Goal: Find specific page/section: Find specific page/section

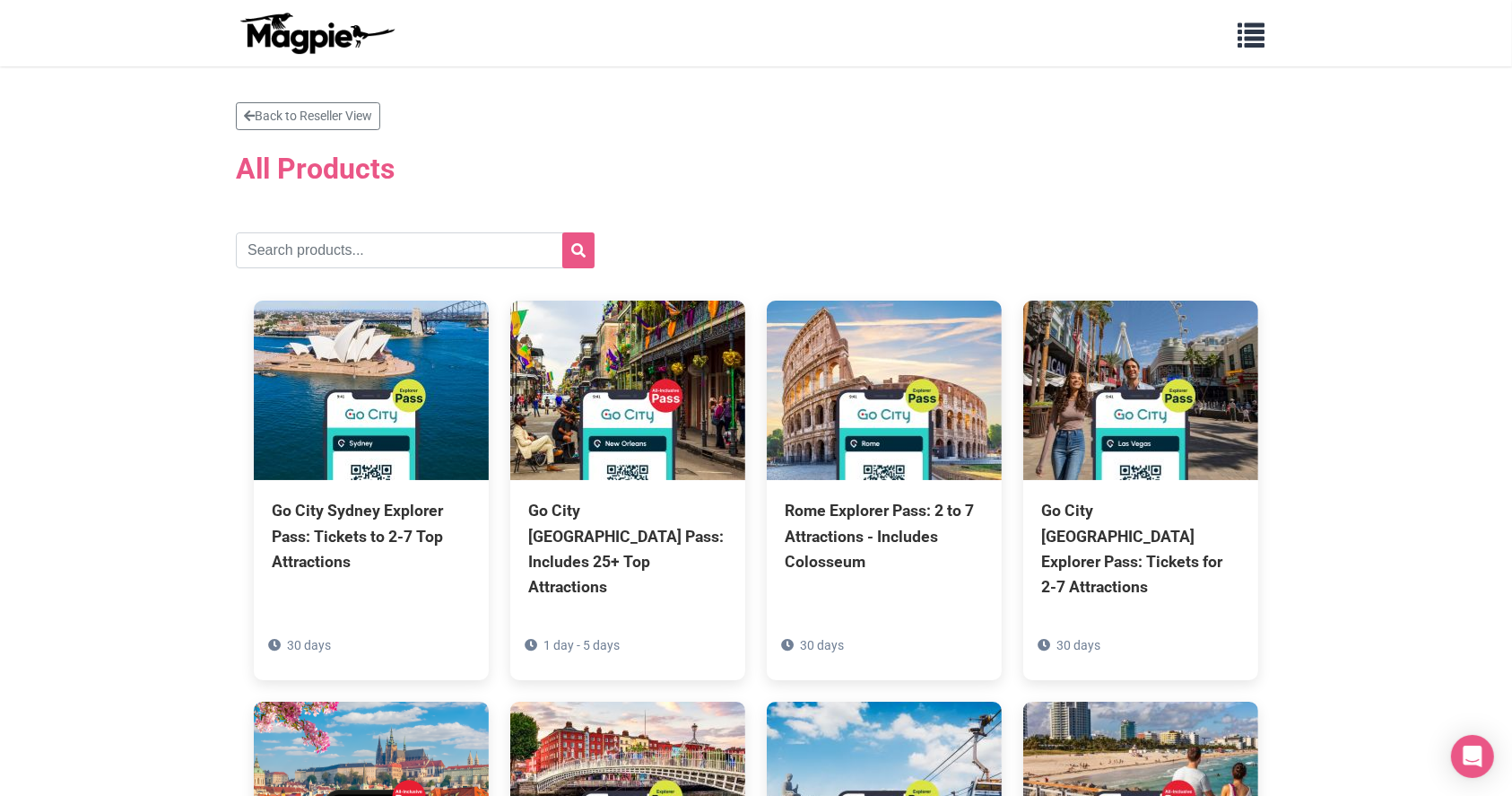
click at [302, 254] on input "text" at bounding box center [415, 250] width 359 height 36
type input "[US_STATE]"
click at [562, 232] on button "submit" at bounding box center [578, 250] width 32 height 36
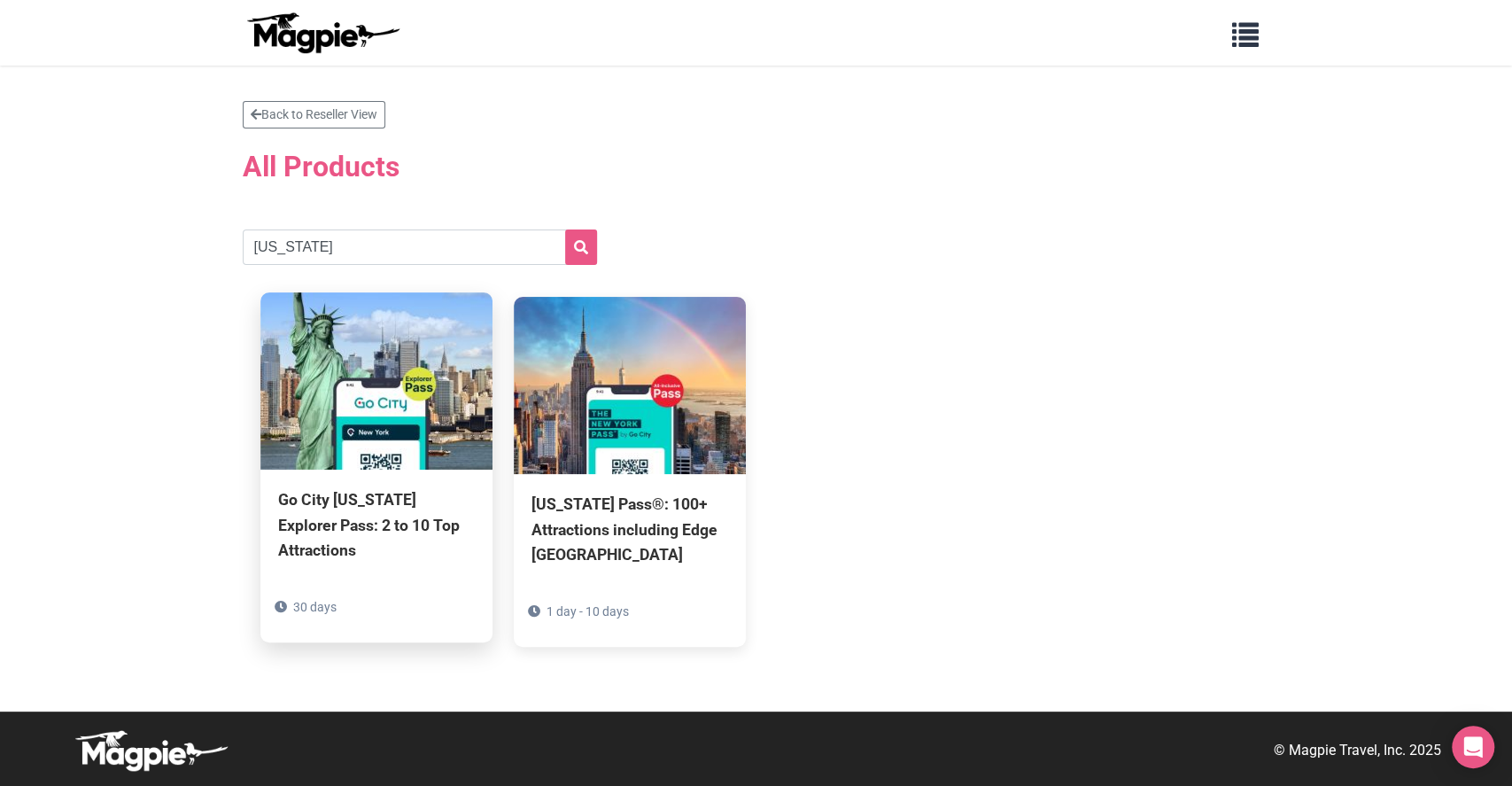
click at [361, 524] on div "Go City New York Explorer Pass: 2 to 10 Top Attractions" at bounding box center [377, 524] width 197 height 75
